Goal: Information Seeking & Learning: Learn about a topic

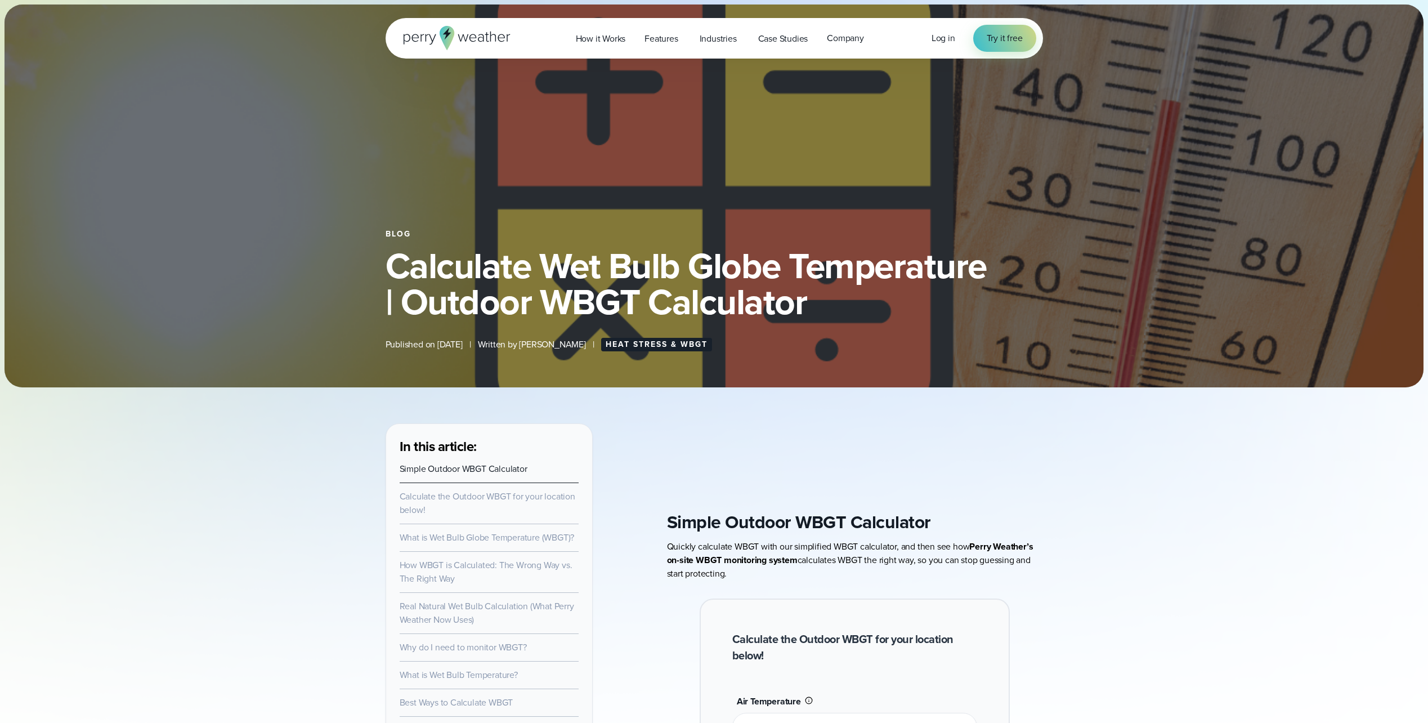
select select "***"
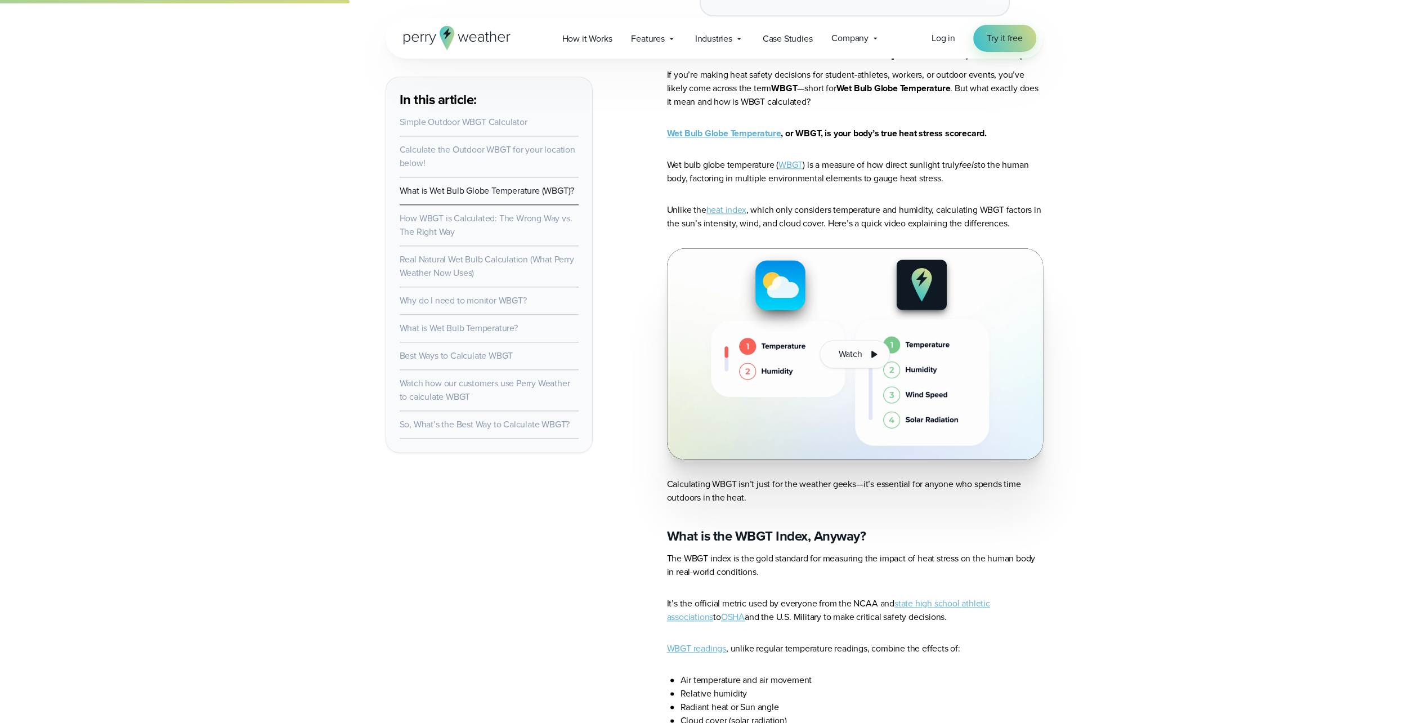
scroll to position [1188, 0]
click at [860, 674] on li "Air temperature and air movement" at bounding box center [862, 681] width 363 height 14
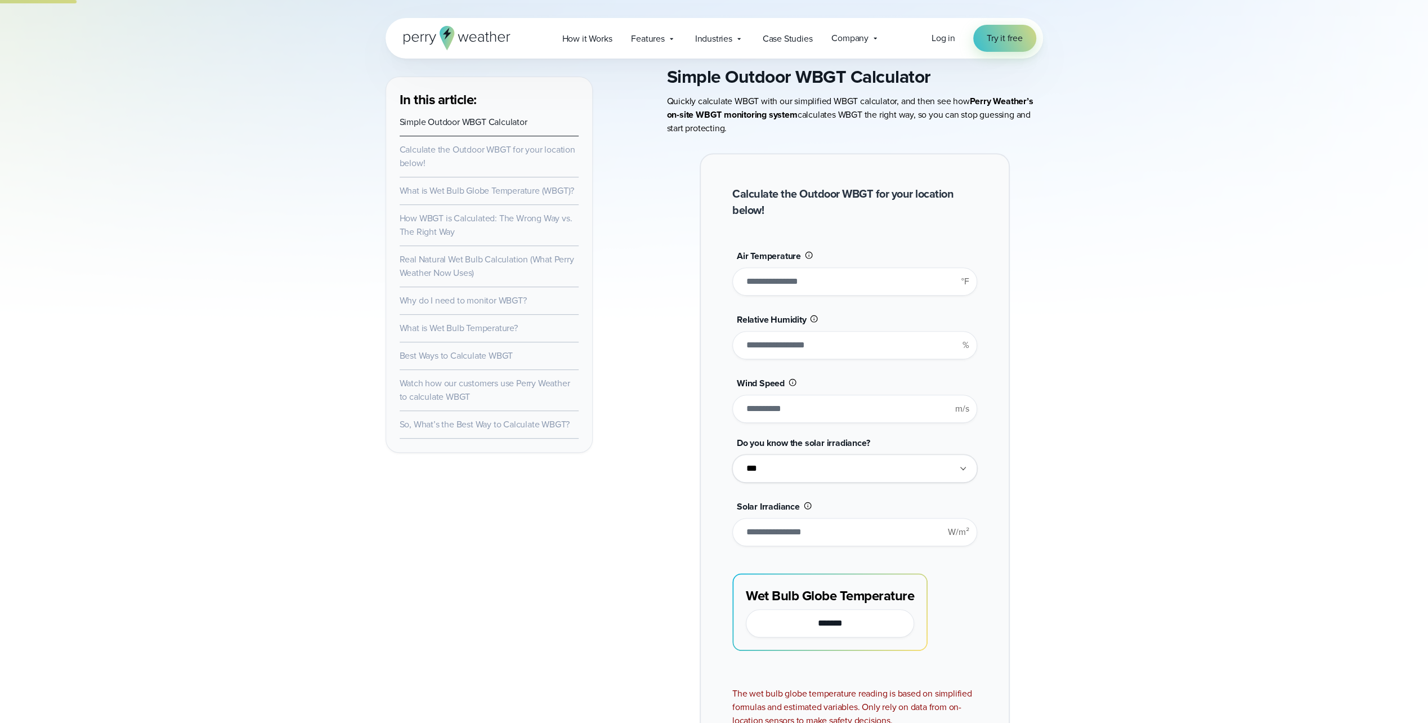
scroll to position [446, 0]
